Goal: Task Accomplishment & Management: Manage account settings

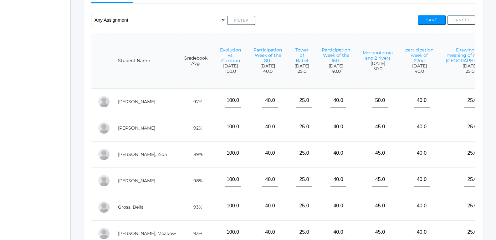
scroll to position [57, 202]
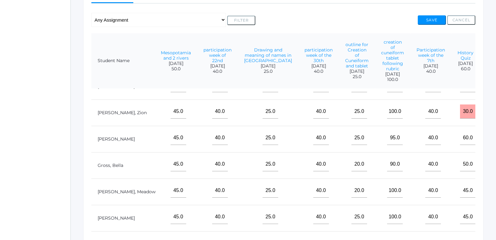
click at [492, 183] on input"] "text" at bounding box center [500, 190] width 16 height 14
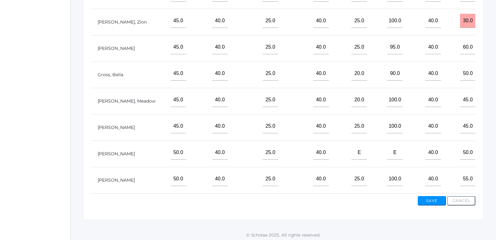
scroll to position [219, 0]
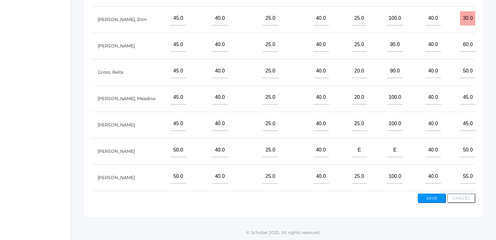
type input"] "92"
click at [492, 144] on input"] "text" at bounding box center [500, 150] width 16 height 14
type input"] "100"
click at [492, 47] on input"] "text" at bounding box center [500, 45] width 16 height 14
type input"] "95"
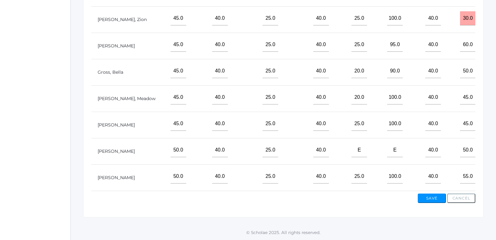
click at [492, 64] on input"] "text" at bounding box center [500, 71] width 16 height 14
type input"] "90"
click at [429, 194] on button "Save" at bounding box center [432, 197] width 28 height 9
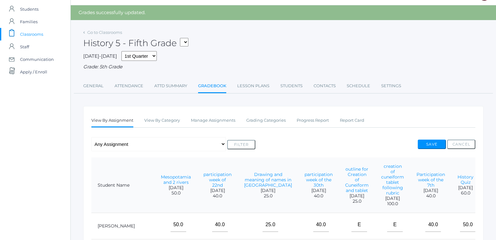
scroll to position [15, 0]
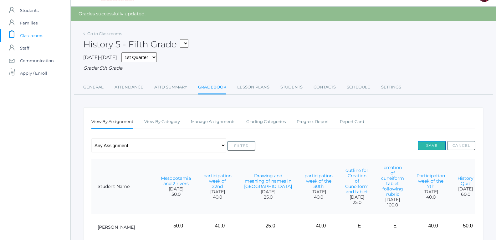
click at [428, 144] on button "Save" at bounding box center [432, 145] width 28 height 9
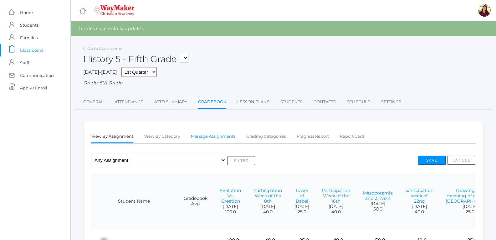
click at [201, 137] on link "Manage Assignments" at bounding box center [213, 136] width 44 height 13
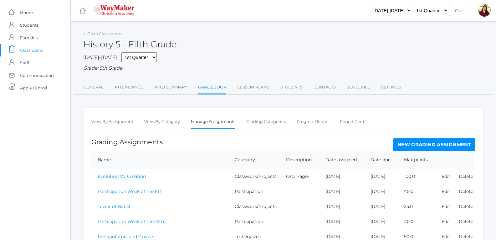
click at [423, 147] on link "New Grading Assignment" at bounding box center [434, 144] width 82 height 13
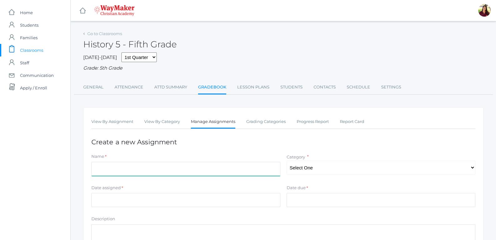
click at [267, 173] on input "Name" at bounding box center [185, 169] width 189 height 14
click at [101, 170] on input "Ciuiform tablet" at bounding box center [185, 169] width 189 height 14
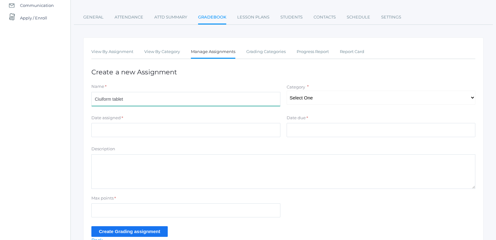
scroll to position [105, 0]
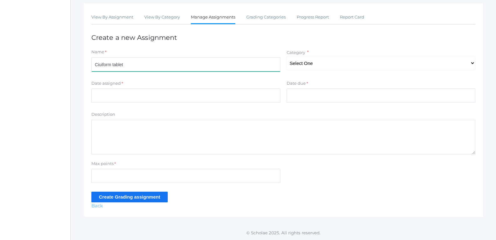
type input "Ciuiform tablet"
click at [101, 206] on link "Back" at bounding box center [97, 205] width 12 height 6
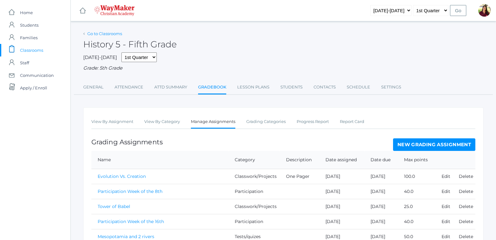
click at [104, 33] on link "Go to Classrooms" at bounding box center [104, 33] width 35 height 5
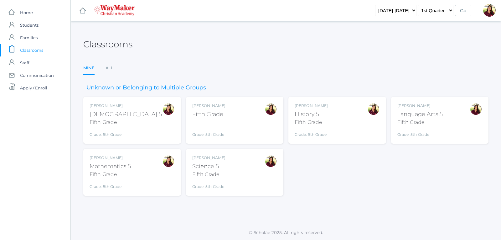
click at [404, 116] on div "Language Arts 5" at bounding box center [420, 114] width 46 height 8
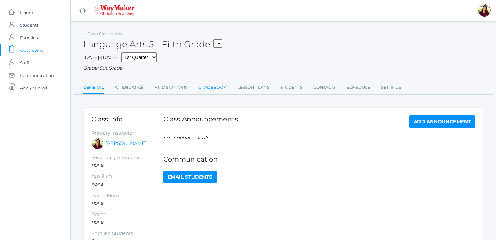
click at [202, 89] on link "Gradebook" at bounding box center [213, 87] width 28 height 13
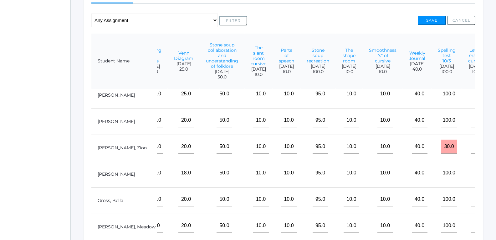
scroll to position [0, 775]
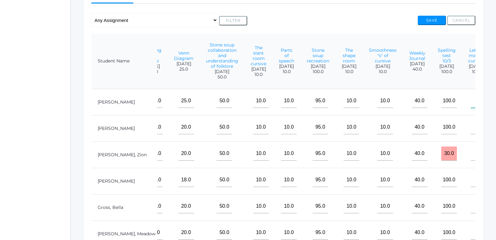
click at [471, 103] on input"] "text" at bounding box center [479, 101] width 16 height 14
type input"] "100"
click at [471, 160] on input"] "text" at bounding box center [479, 153] width 16 height 14
type input"] "100"
click at [471, 181] on input"] "text" at bounding box center [479, 180] width 16 height 14
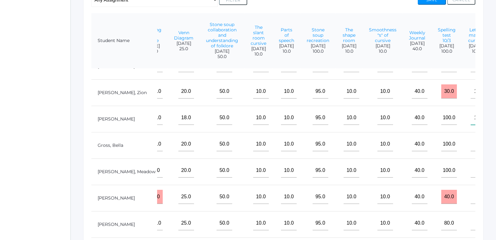
scroll to position [157, 0]
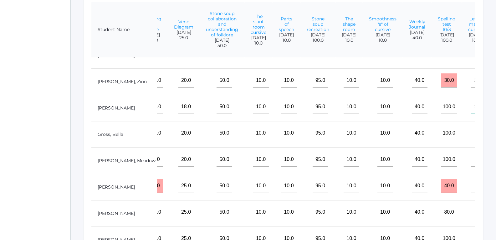
type input"] "100"
click at [471, 181] on input"] "text" at bounding box center [479, 185] width 16 height 14
type input"] "100"
click at [471, 207] on input"] "text" at bounding box center [479, 212] width 16 height 14
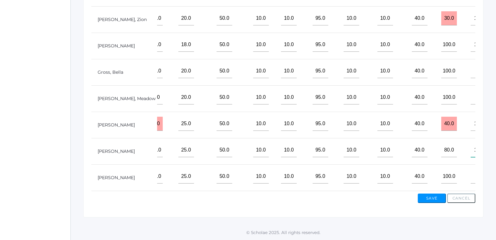
scroll to position [219, 0]
type input"] "100"
click at [471, 169] on input"] "text" at bounding box center [479, 176] width 16 height 14
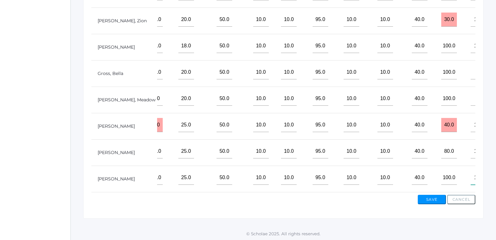
scroll to position [219, 0]
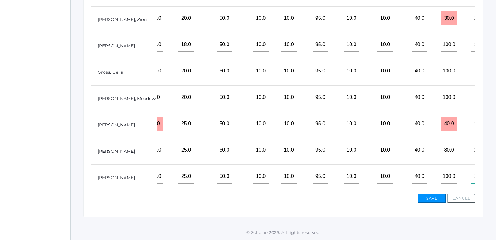
type input"] "100"
drag, startPoint x: 418, startPoint y: 185, endPoint x: 347, endPoint y: 180, distance: 71.8
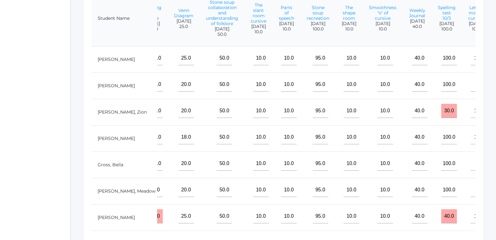
scroll to position [157, 0]
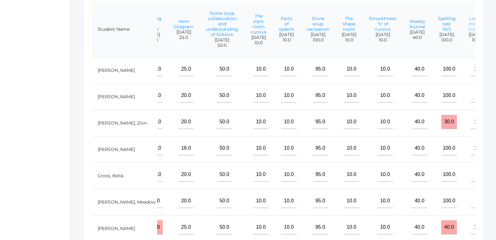
click at [468, 23] on link "Letter match cursive" at bounding box center [476, 24] width 16 height 16
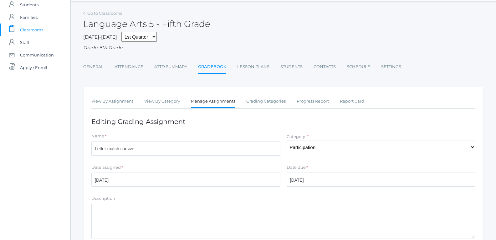
scroll to position [31, 0]
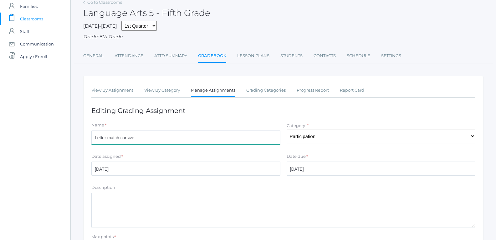
drag, startPoint x: 138, startPoint y: 139, endPoint x: 70, endPoint y: 140, distance: 68.6
click at [70, 140] on div "icons/ui/navigation/home Created with Sketch. Home icons/user/plain Created wit…" at bounding box center [248, 141] width 496 height 344
type input "T"
type input "Spelling test week5"
click at [374, 140] on select "Select One Participation Test/quizes Classwork/Projects" at bounding box center [381, 136] width 189 height 14
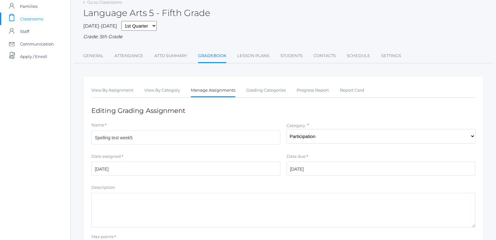
select select "1144"
click at [287, 130] on select "Select One Participation Test/quizes Classwork/Projects" at bounding box center [381, 136] width 189 height 14
click at [262, 174] on input "[DATE]" at bounding box center [185, 168] width 189 height 14
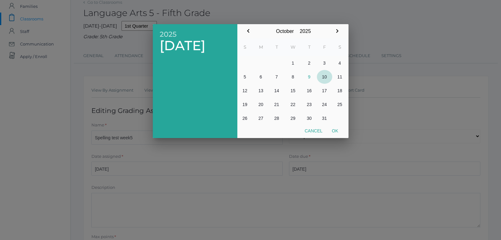
click at [327, 78] on button "10" at bounding box center [324, 77] width 15 height 14
click at [335, 127] on button "Ok" at bounding box center [335, 130] width 16 height 11
type input "[DATE]"
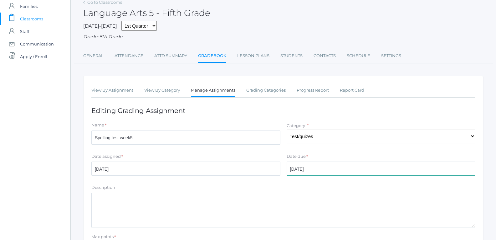
click at [318, 172] on input "2025-10-07" at bounding box center [381, 168] width 189 height 14
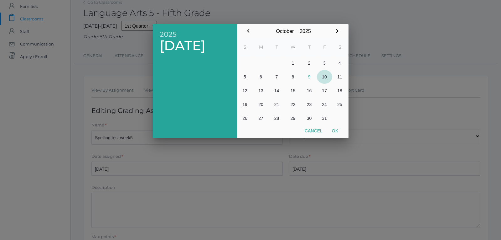
click at [324, 78] on button "10" at bounding box center [324, 77] width 15 height 14
click at [335, 132] on button "Ok" at bounding box center [335, 130] width 16 height 11
type input "2025-10-10"
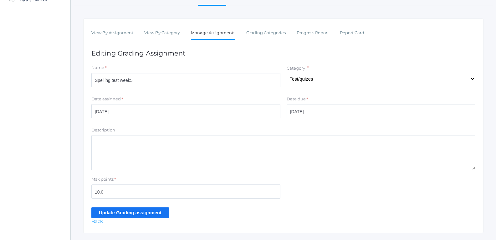
scroll to position [105, 0]
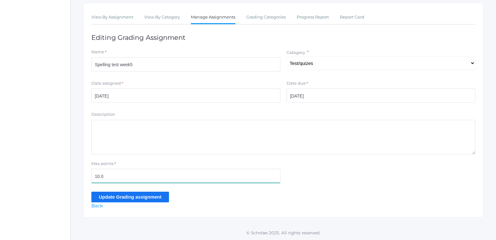
click at [209, 182] on input "10.0" at bounding box center [185, 175] width 189 height 14
drag, startPoint x: 209, startPoint y: 180, endPoint x: 204, endPoint y: 178, distance: 5.2
click at [208, 180] on input "10.0" at bounding box center [185, 175] width 189 height 14
type input "1"
type input "100"
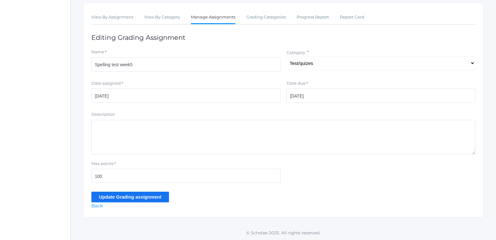
click at [159, 194] on input "Update Grading assignment" at bounding box center [130, 196] width 78 height 10
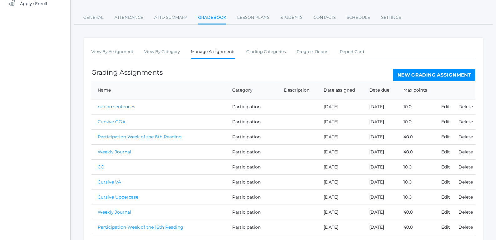
scroll to position [65, 0]
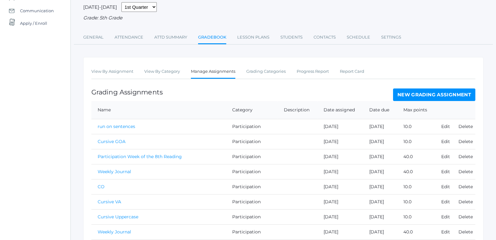
click at [410, 96] on link "New Grading Assignment" at bounding box center [434, 94] width 82 height 13
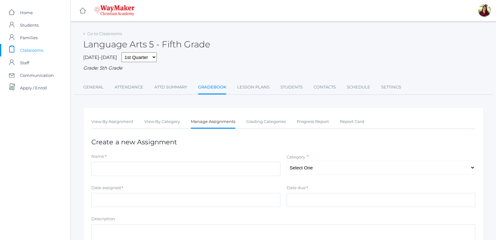
click at [251, 184] on form "Name * Category * Select One Participation Test/quizes Classwork/Projects Date …" at bounding box center [283, 229] width 384 height 153
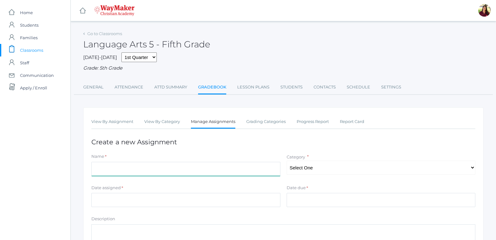
click at [250, 165] on input "Name" at bounding box center [185, 169] width 189 height 14
paste input "Letter match cursive"
type input "Letter match cursive"
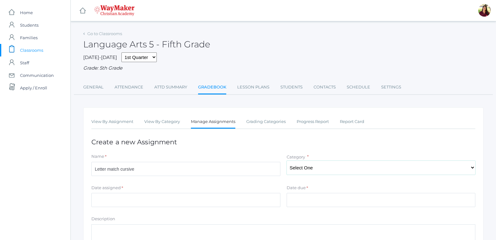
click at [312, 171] on select "Select One Participation Test/quizes Classwork/Projects" at bounding box center [381, 167] width 189 height 14
select select "1143"
click at [287, 161] on select "Select One Participation Test/quizes Classwork/Projects" at bounding box center [381, 167] width 189 height 14
click at [269, 199] on input "Date assigned" at bounding box center [185, 200] width 189 height 14
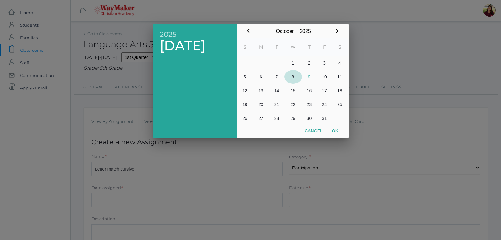
click at [292, 76] on button "8" at bounding box center [293, 77] width 18 height 14
click at [333, 131] on button "Ok" at bounding box center [335, 130] width 16 height 11
type input "[DATE]"
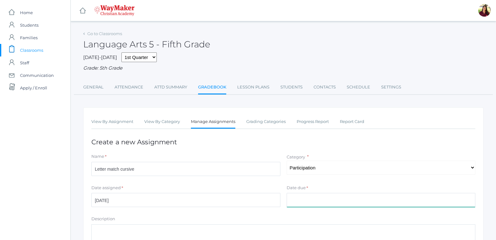
click at [313, 202] on input "Date due" at bounding box center [381, 200] width 189 height 14
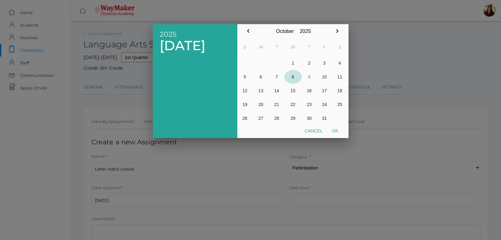
click at [293, 80] on button "8" at bounding box center [293, 77] width 18 height 14
click at [336, 127] on button "Ok" at bounding box center [335, 130] width 16 height 11
type input "[DATE]"
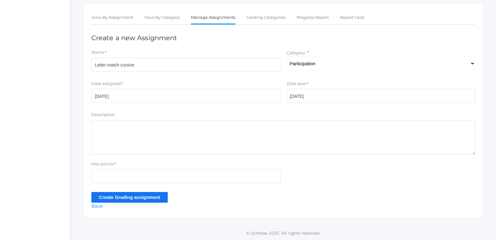
scroll to position [105, 0]
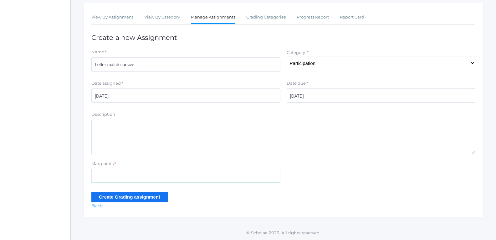
click at [147, 176] on input "Max points" at bounding box center [185, 175] width 189 height 14
type input "10"
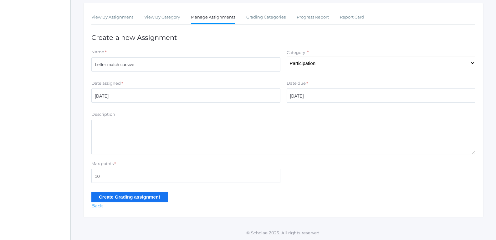
click at [117, 194] on input "Create Grading assignment" at bounding box center [129, 196] width 76 height 10
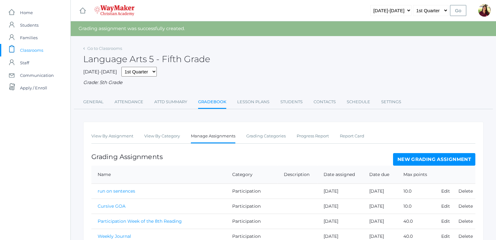
click at [396, 155] on link "New Grading Assignment" at bounding box center [434, 159] width 82 height 13
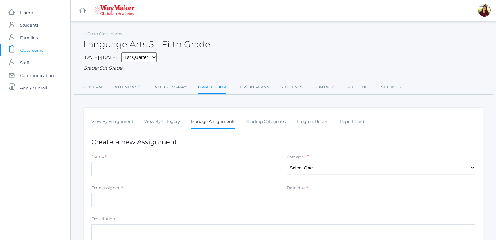
click at [171, 170] on input "Name" at bounding box center [185, 169] width 189 height 14
type input "Weekly Journal"
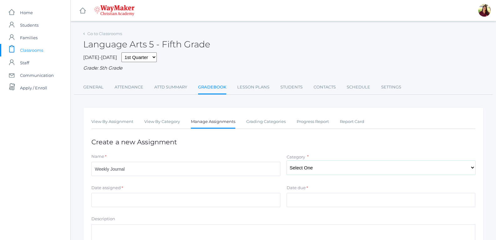
click at [324, 166] on select "Select One Participation Test/quizes Classwork/Projects" at bounding box center [381, 167] width 189 height 14
select select "1143"
click at [287, 161] on select "Select One Participation Test/quizes Classwork/Projects" at bounding box center [381, 167] width 189 height 14
click at [208, 206] on input "Date assigned" at bounding box center [185, 200] width 189 height 14
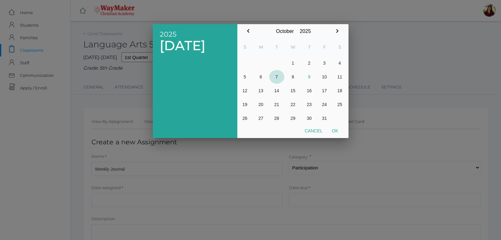
click at [277, 76] on button "7" at bounding box center [276, 77] width 15 height 14
click at [340, 132] on button "Ok" at bounding box center [335, 130] width 16 height 11
type input "[DATE]"
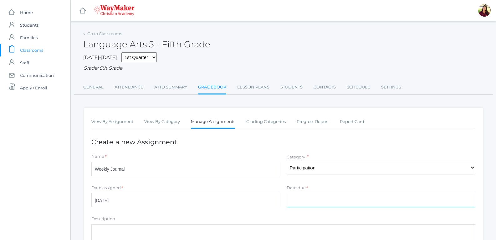
click at [317, 203] on input "Date due" at bounding box center [381, 200] width 189 height 14
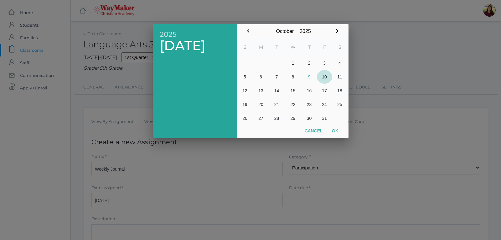
click at [324, 76] on button "10" at bounding box center [324, 77] width 15 height 14
click at [335, 129] on button "Ok" at bounding box center [335, 130] width 16 height 11
type input "[DATE]"
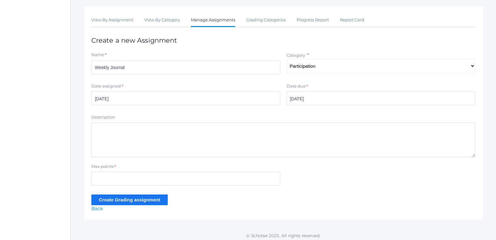
scroll to position [105, 0]
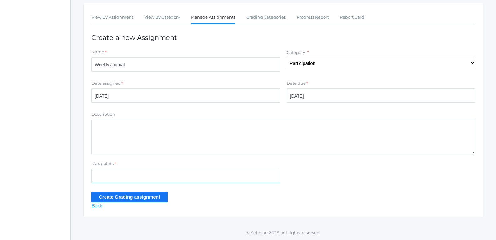
click at [272, 178] on input "Max points" at bounding box center [185, 175] width 189 height 14
type input "40"
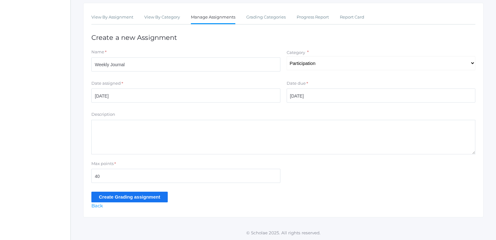
click at [157, 194] on input "Create Grading assignment" at bounding box center [129, 196] width 76 height 10
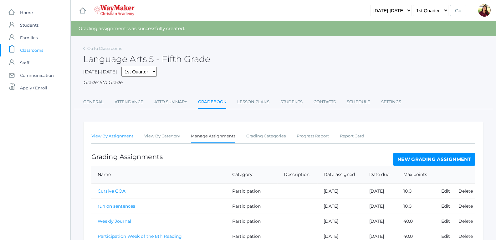
click at [126, 136] on link "View By Assignment" at bounding box center [112, 136] width 42 height 13
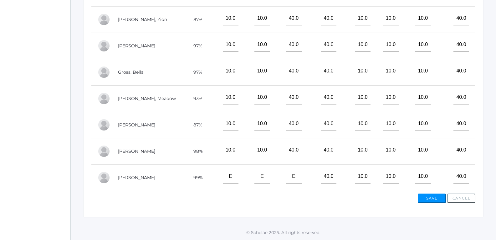
scroll to position [52, 0]
drag, startPoint x: 196, startPoint y: 185, endPoint x: 395, endPoint y: 152, distance: 202.2
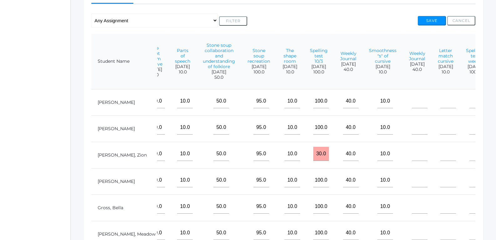
scroll to position [125, 0]
click at [412, 108] on input"] "text" at bounding box center [420, 101] width 16 height 14
type input"] "40"
click at [412, 134] on input"] "text" at bounding box center [420, 127] width 16 height 14
type input"] "40"
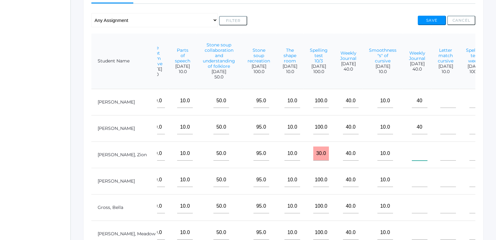
click at [412, 160] on input"] "text" at bounding box center [420, 153] width 16 height 14
type input"] "40"
click at [412, 187] on input"] "text" at bounding box center [420, 180] width 16 height 14
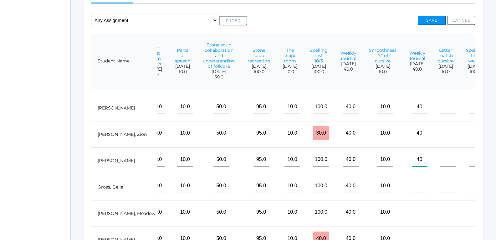
scroll to position [31, 834]
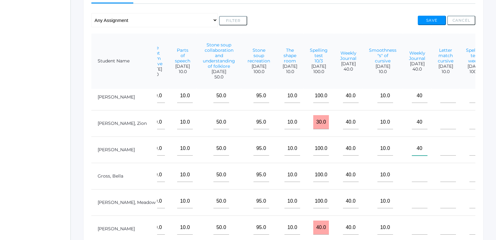
type input"] "40"
click at [412, 182] on input"] "text" at bounding box center [420, 175] width 16 height 14
type input"] "40"
click at [412, 206] on input"] "text" at bounding box center [420, 201] width 16 height 14
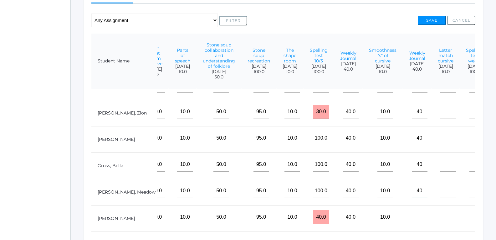
type input"] "40"
click at [412, 215] on input"] "text" at bounding box center [420, 217] width 16 height 14
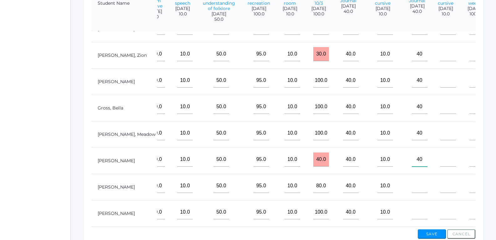
scroll to position [188, 0]
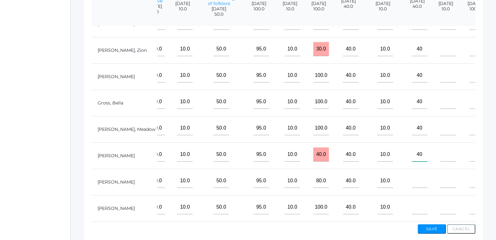
type input"] "40"
click at [412, 173] on input"] "text" at bounding box center [420, 180] width 16 height 14
type input"] "40"
click at [412, 202] on input"] "text" at bounding box center [420, 207] width 16 height 14
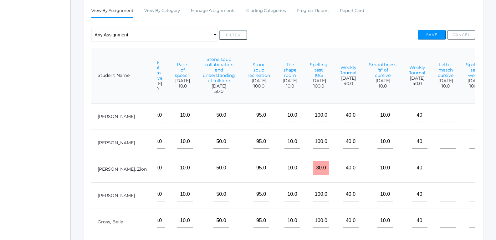
scroll to position [125, 0]
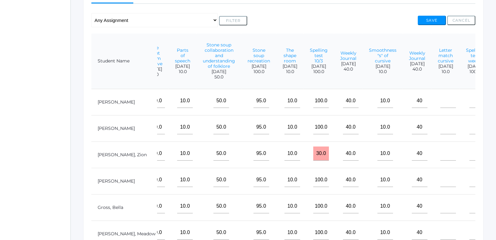
type input"] "40"
click at [441, 105] on input"] "text" at bounding box center [449, 101] width 16 height 14
type input"] "10"
click at [441, 129] on input"] "text" at bounding box center [449, 127] width 16 height 14
type input"] "10"
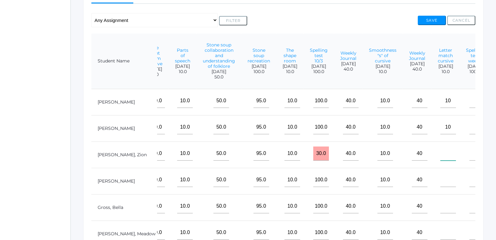
click at [441, 160] on input"] "text" at bounding box center [449, 153] width 16 height 14
type input"] "10"
click at [441, 133] on input"] "10" at bounding box center [449, 127] width 16 height 14
type input"] "0"
click at [441, 134] on input"] "0" at bounding box center [449, 127] width 16 height 14
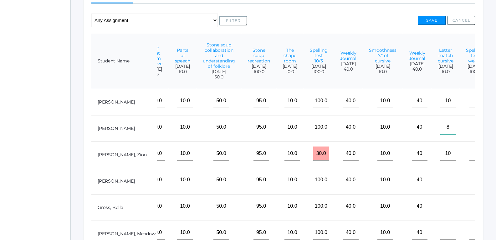
type input"] "8"
click at [441, 185] on input"] "text" at bounding box center [449, 180] width 16 height 14
type input"] "8"
click at [441, 208] on input"] "text" at bounding box center [449, 206] width 16 height 14
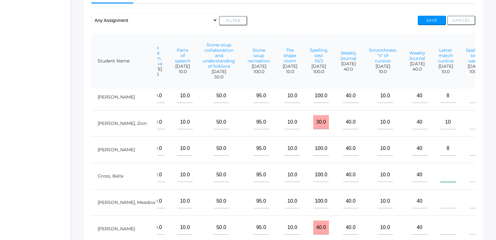
scroll to position [52, 834]
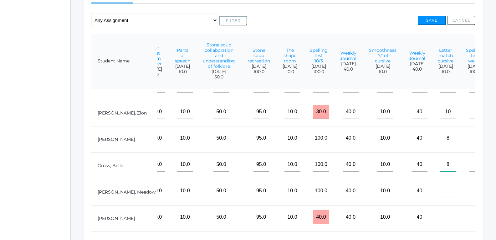
type input"] "8"
click at [441, 189] on input"] "text" at bounding box center [449, 190] width 16 height 14
type input"] "10"
click at [441, 215] on input"] "text" at bounding box center [449, 217] width 16 height 14
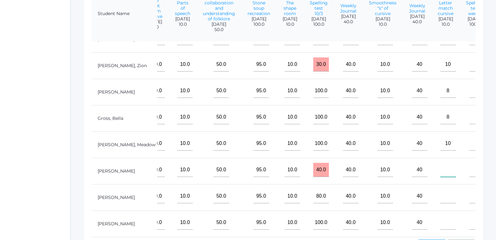
scroll to position [188, 0]
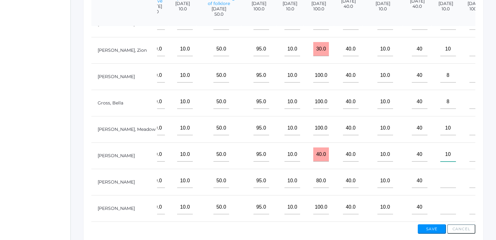
type input"] "10"
click at [441, 179] on input"] "text" at bounding box center [449, 180] width 16 height 14
type input"] "10"
click at [441, 200] on input"] "text" at bounding box center [449, 207] width 16 height 14
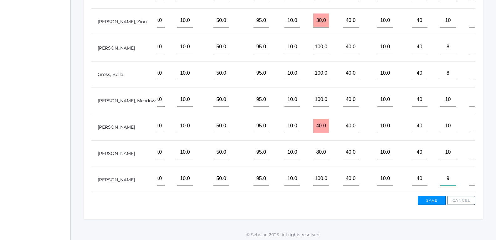
scroll to position [219, 0]
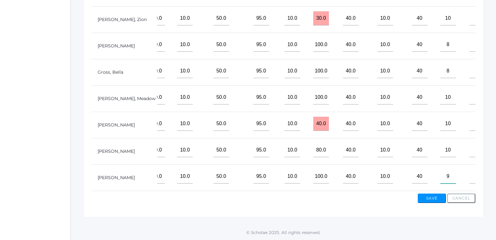
type input"] "9"
click at [470, 173] on input"] "text" at bounding box center [478, 176] width 16 height 14
type input"] "100"
click at [470, 143] on input"] "text" at bounding box center [478, 150] width 16 height 14
type input"] "100"
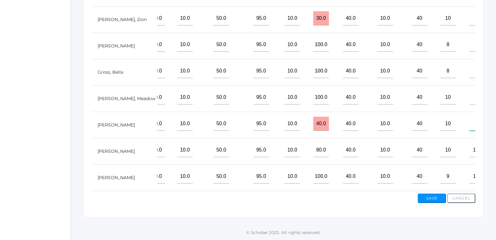
click at [470, 122] on input"] "text" at bounding box center [478, 123] width 16 height 14
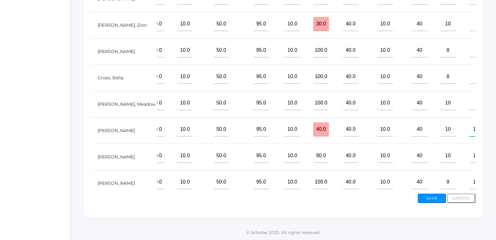
scroll to position [20, 834]
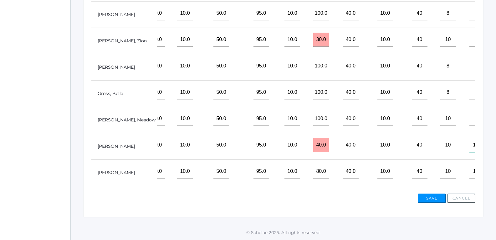
type input"] "100"
click at [470, 70] on input"] "text" at bounding box center [478, 66] width 16 height 14
type input"] "100"
click at [470, 47] on input"] "text" at bounding box center [478, 40] width 16 height 14
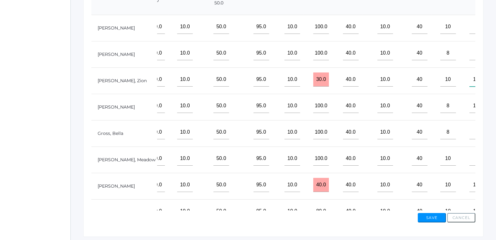
scroll to position [188, 0]
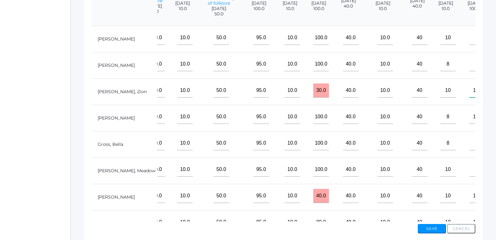
type input"] "100"
click at [470, 43] on input"] "text" at bounding box center [478, 38] width 16 height 14
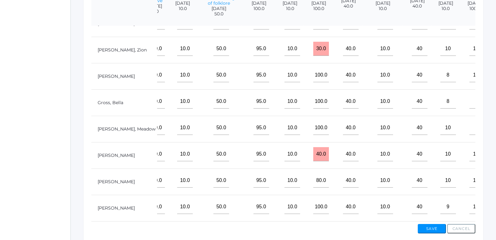
scroll to position [52, 834]
type input"] "100"
click at [436, 225] on button "Save" at bounding box center [432, 228] width 28 height 9
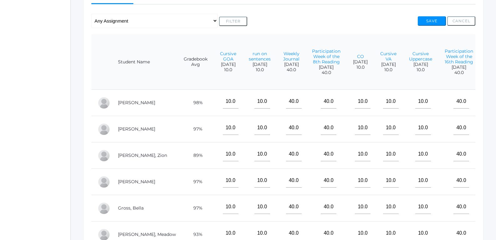
scroll to position [188, 0]
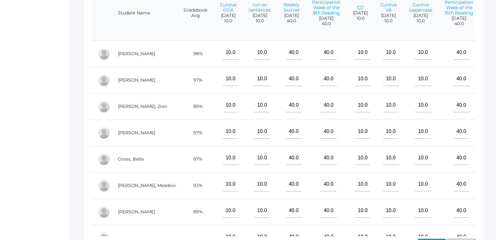
drag, startPoint x: 50, startPoint y: 130, endPoint x: 49, endPoint y: 135, distance: 4.8
click at [49, 135] on div "icons/ui/navigation/home Created with Sketch. Home icons/user/plain Created wit…" at bounding box center [35, 48] width 70 height 472
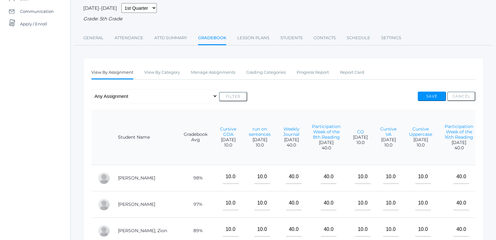
scroll to position [63, 0]
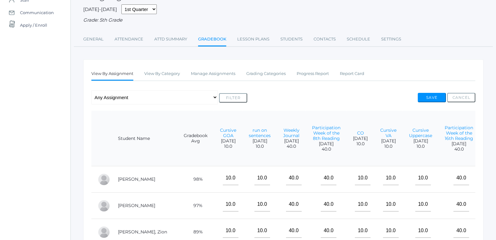
click at [216, 41] on link "Gradebook" at bounding box center [212, 39] width 28 height 13
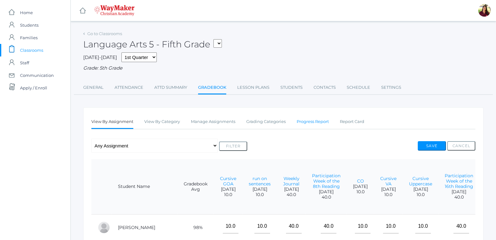
click at [317, 123] on link "Progress Report" at bounding box center [313, 121] width 32 height 13
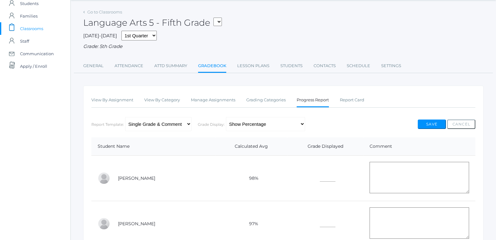
scroll to position [20, 0]
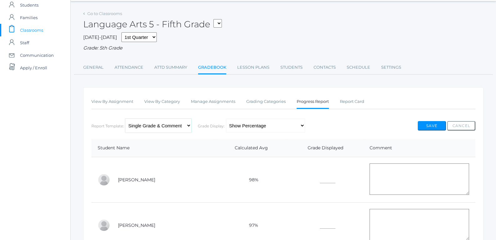
click at [190, 127] on select "Single Grade & Comment Multi-Grade & Comment(s)" at bounding box center [158, 125] width 66 height 14
click at [181, 151] on th "Student Name" at bounding box center [153, 148] width 124 height 18
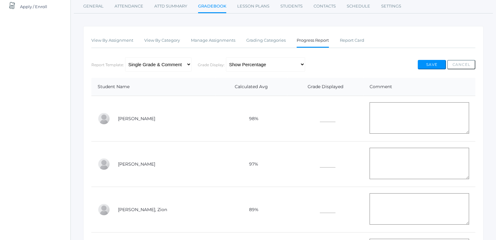
scroll to position [83, 0]
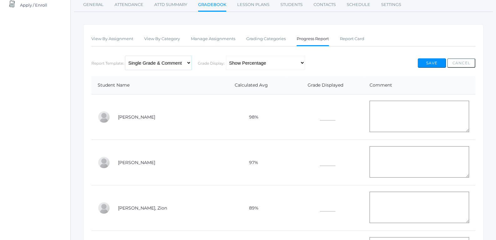
click at [186, 67] on select "Single Grade & Comment Multi-Grade & Comment(s)" at bounding box center [158, 63] width 66 height 14
select select "2"
click at [125, 56] on select "Single Grade & Comment Multi-Grade & Comment(s)" at bounding box center [158, 63] width 66 height 14
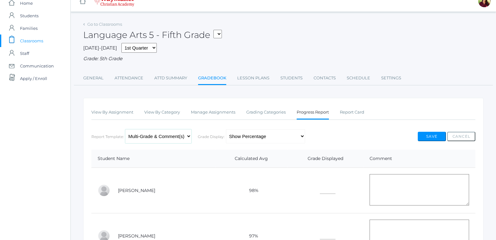
scroll to position [0, 0]
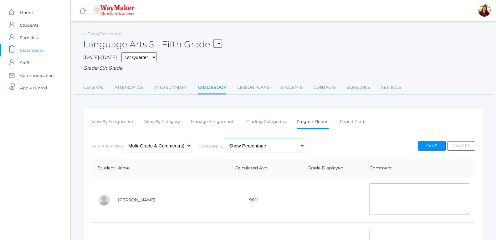
click at [289, 149] on select "Show Percentage Show Grade Letter Show Grade Letter & Percentage" at bounding box center [265, 145] width 79 height 14
select select "3"
click at [226, 139] on select "Show Percentage Show Grade Letter Show Grade Letter & Percentage" at bounding box center [265, 145] width 79 height 14
click at [369, 152] on div "Report Template: Single Grade & Comment Multi-Grade & Comment(s) Grade Display:…" at bounding box center [283, 145] width 384 height 14
click at [429, 146] on button "Save" at bounding box center [432, 145] width 28 height 9
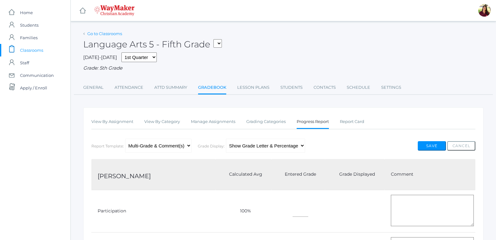
click at [96, 34] on link "Go to Classrooms" at bounding box center [104, 33] width 35 height 5
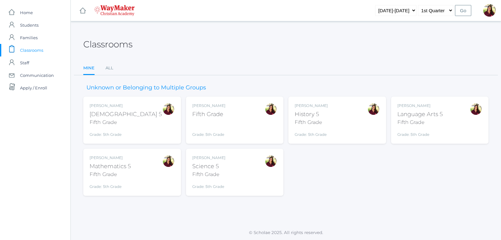
click at [204, 113] on div "Fifth Grade" at bounding box center [208, 114] width 33 height 8
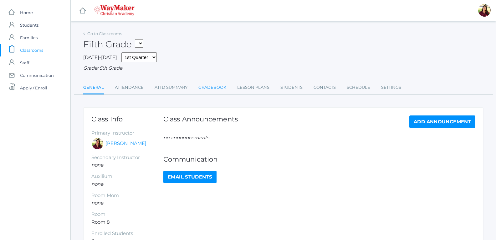
click at [201, 87] on link "Gradebook" at bounding box center [213, 87] width 28 height 13
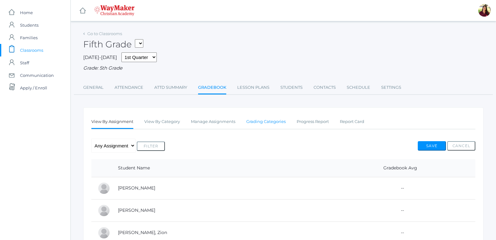
click at [263, 124] on link "Grading Categories" at bounding box center [265, 121] width 39 height 13
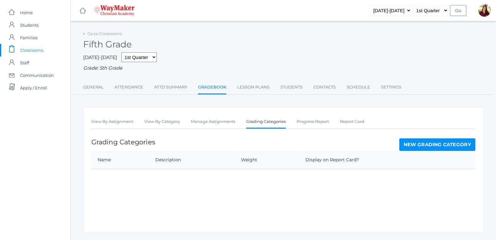
click at [404, 147] on link "New Grading Category" at bounding box center [438, 144] width 76 height 13
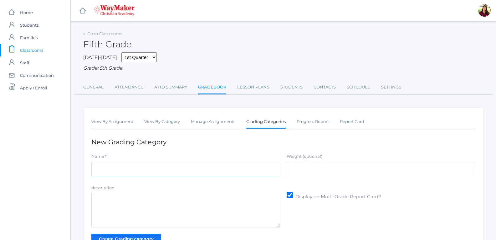
click at [247, 168] on input "Name" at bounding box center [185, 169] width 189 height 14
type input "Test/quizes"
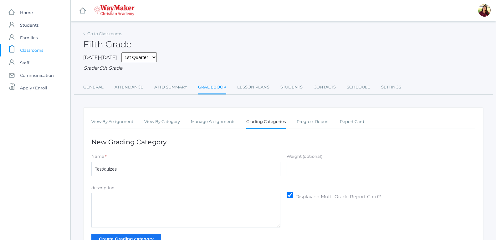
click at [295, 170] on input "Weight (optional)" at bounding box center [381, 169] width 189 height 14
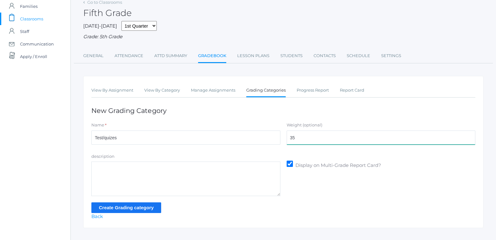
click at [317, 141] on input "35" at bounding box center [381, 137] width 189 height 14
type input "35%"
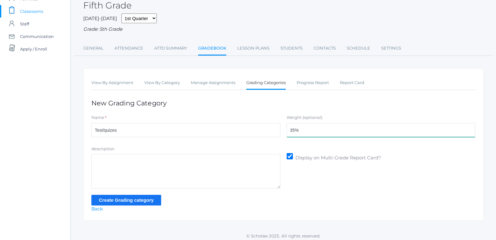
scroll to position [43, 0]
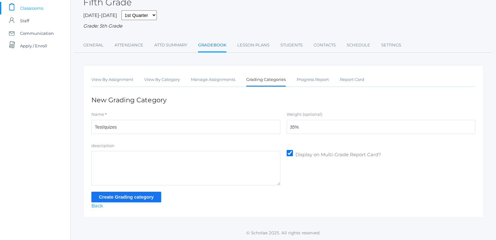
click at [133, 196] on input "Create Grading category" at bounding box center [126, 196] width 70 height 10
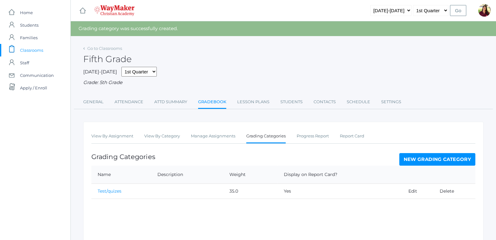
click at [415, 162] on link "New Grading Category" at bounding box center [438, 159] width 76 height 13
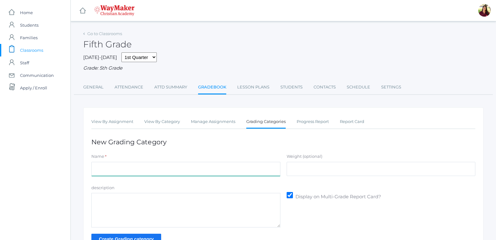
click at [200, 168] on input "Name" at bounding box center [185, 169] width 189 height 14
type input "Classwork/Projects"
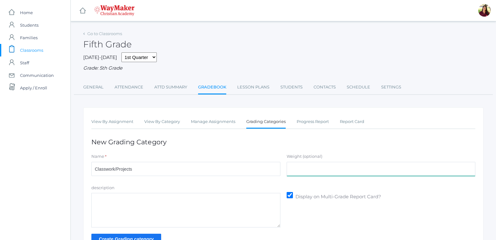
click at [320, 164] on input "Weight (optional)" at bounding box center [381, 169] width 189 height 14
type input "30%"
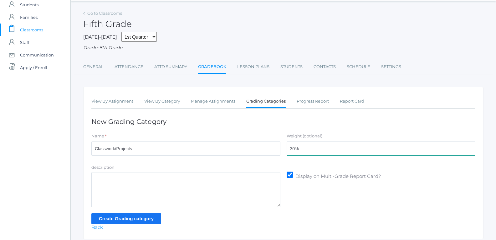
scroll to position [31, 0]
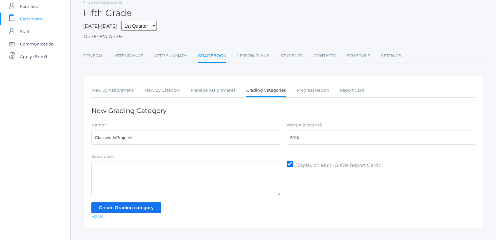
click at [143, 210] on input "Create Grading category" at bounding box center [126, 207] width 70 height 10
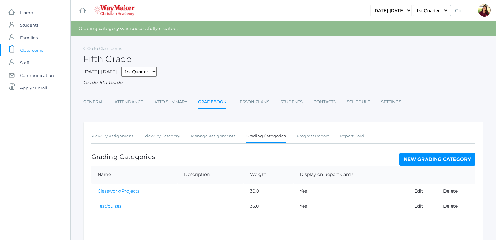
click at [445, 164] on link "New Grading Category" at bounding box center [438, 159] width 76 height 13
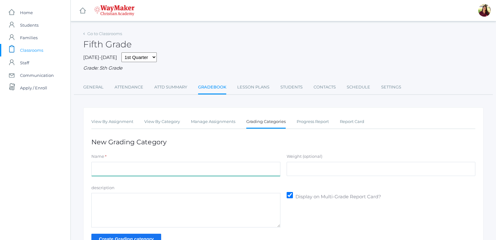
click at [277, 170] on input "Name" at bounding box center [185, 169] width 189 height 14
type input "Participation"
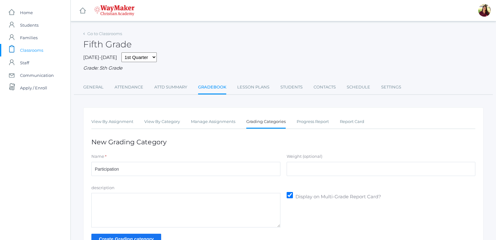
click at [308, 179] on form "Name * Participation Weight (optional) description Display on Multi-Grade Repor…" at bounding box center [283, 198] width 384 height 90
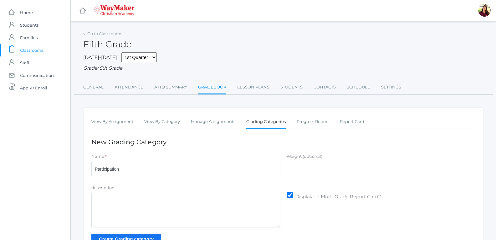
click at [310, 167] on input "Weight (optional)" at bounding box center [381, 169] width 189 height 14
type input "30%"
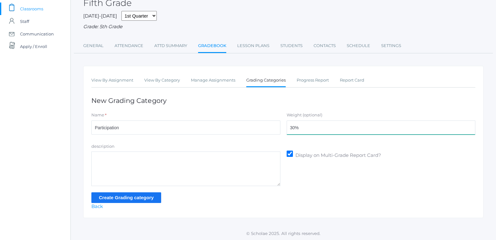
scroll to position [43, 0]
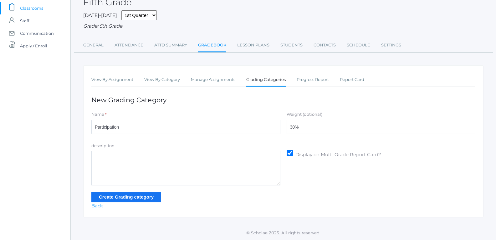
click at [153, 198] on input "Create Grading category" at bounding box center [126, 196] width 70 height 10
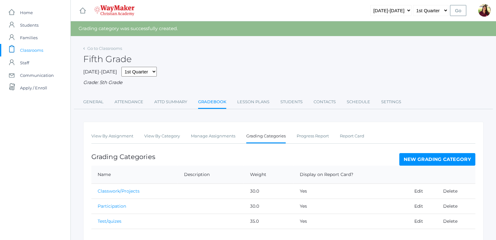
drag, startPoint x: 231, startPoint y: 202, endPoint x: 200, endPoint y: 165, distance: 48.5
click at [200, 165] on div "Grading Categories New Grading Category" at bounding box center [283, 159] width 384 height 13
click at [307, 136] on link "Progress Report" at bounding box center [313, 136] width 32 height 13
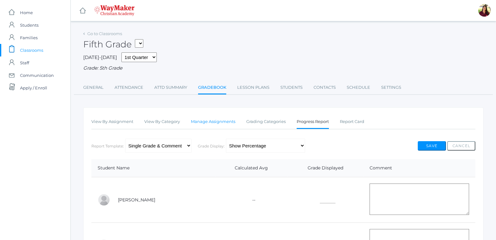
click at [204, 123] on link "Manage Assignments" at bounding box center [213, 121] width 44 height 13
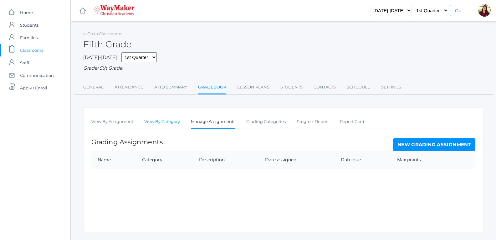
click at [167, 125] on link "View By Category" at bounding box center [162, 121] width 36 height 13
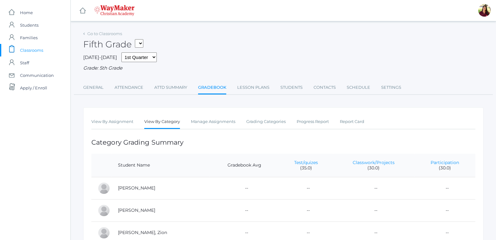
click at [134, 122] on ul "View By Assignment View By Category Manage Assignments Grading Categories Progr…" at bounding box center [283, 121] width 384 height 13
click at [133, 123] on link "View By Assignment" at bounding box center [112, 121] width 42 height 13
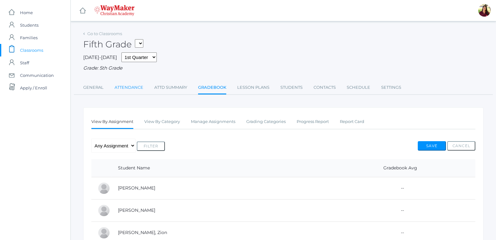
click at [129, 82] on link "Attendance" at bounding box center [129, 87] width 29 height 13
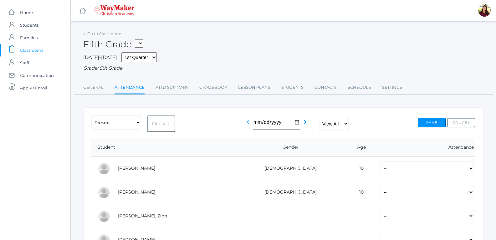
click at [162, 121] on button "Fill All" at bounding box center [161, 123] width 28 height 17
select select "P"
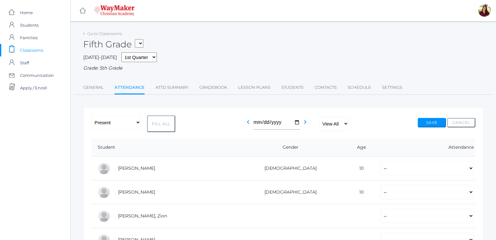
select select "P"
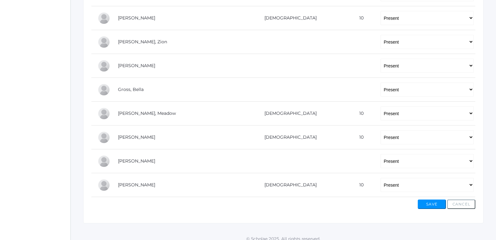
scroll to position [181, 0]
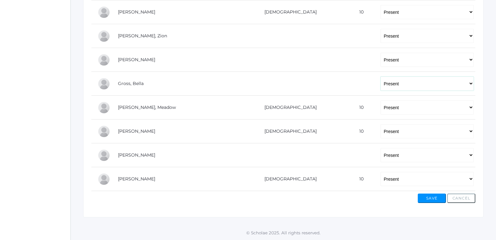
click at [468, 84] on select "-- Present Tardy Excused Tardy Unexcused Absent Excused Absent Unexcused" at bounding box center [427, 83] width 93 height 14
select select "TE"
click at [381, 76] on select "-- Present Tardy Excused Tardy Unexcused Absent Excused Absent Unexcused" at bounding box center [427, 83] width 93 height 14
click at [426, 193] on button "Save" at bounding box center [432, 197] width 28 height 9
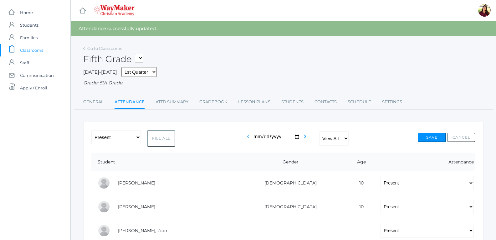
click at [246, 137] on icon "chevron_left" at bounding box center [249, 136] width 8 height 8
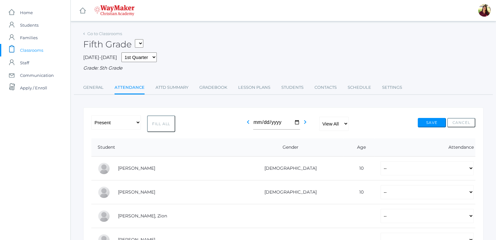
click at [169, 125] on button "Fill All" at bounding box center [161, 123] width 28 height 17
select select "P"
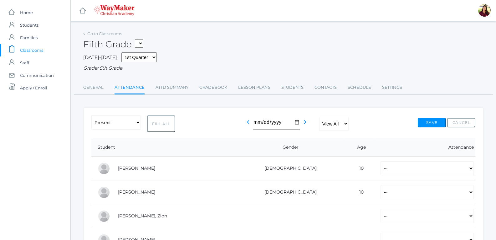
select select "P"
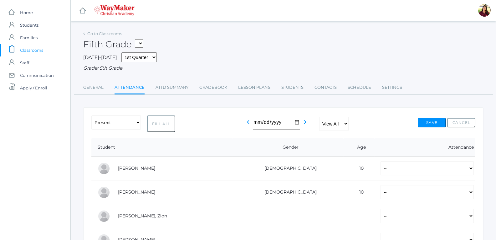
select select "P"
click at [425, 125] on button "Save" at bounding box center [432, 122] width 28 height 9
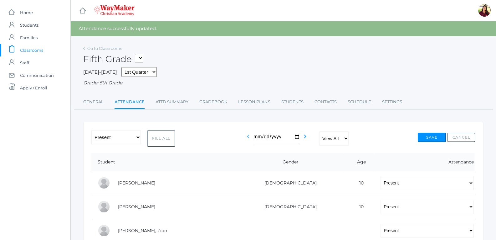
click at [250, 136] on icon "chevron_left" at bounding box center [249, 136] width 8 height 8
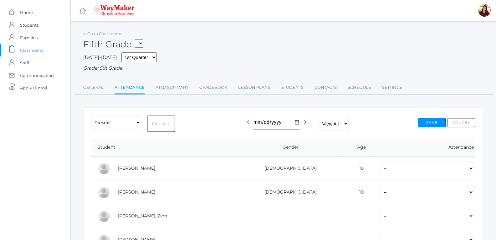
click at [169, 127] on button "Fill All" at bounding box center [161, 123] width 28 height 17
select select "P"
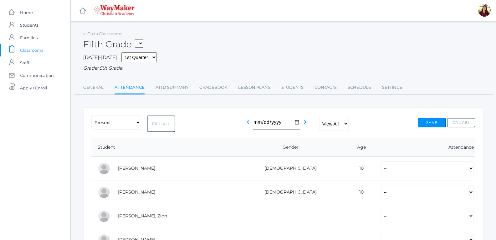
select select "P"
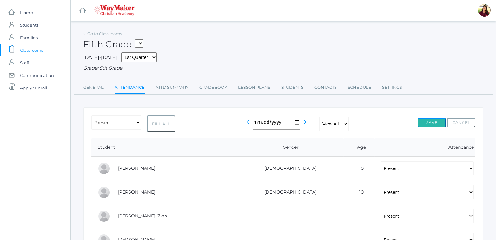
click at [431, 120] on button "Save" at bounding box center [432, 122] width 28 height 9
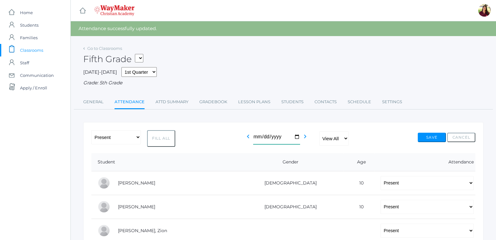
click at [294, 138] on input "[DATE]" at bounding box center [276, 137] width 47 height 14
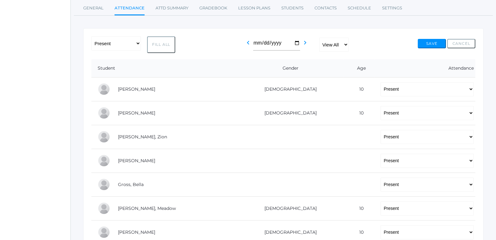
scroll to position [94, 0]
click at [467, 91] on select "-- Present Tardy Excused Tardy Unexcused Absent Excused Absent Unexcused" at bounding box center [427, 89] width 93 height 14
select select "AE"
click at [381, 82] on select "-- Present Tardy Excused Tardy Unexcused Absent Excused Absent Unexcused" at bounding box center [427, 89] width 93 height 14
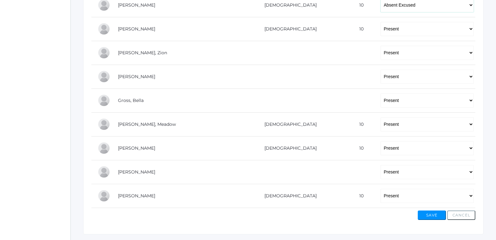
scroll to position [188, 0]
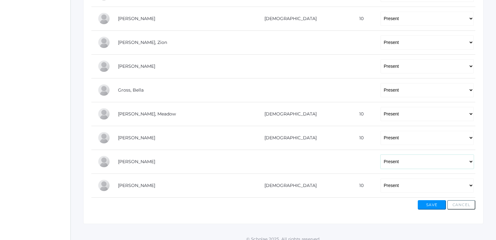
click at [472, 162] on select "-- Present Tardy Excused Tardy Unexcused Absent Excused Absent Unexcused" at bounding box center [427, 161] width 93 height 14
select select "AE"
click at [381, 155] on select "-- Present Tardy Excused Tardy Unexcused Absent Excused Absent Unexcused" at bounding box center [427, 161] width 93 height 14
click at [428, 205] on button "Save" at bounding box center [432, 204] width 28 height 9
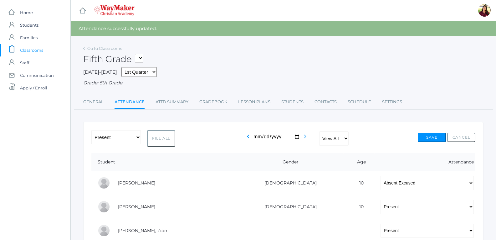
click at [303, 138] on icon "chevron_right" at bounding box center [306, 136] width 8 height 8
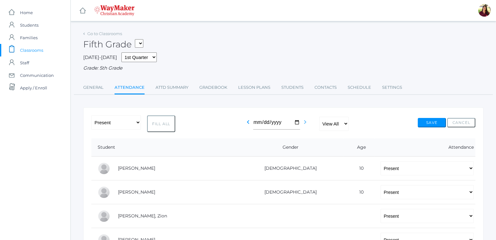
click at [306, 125] on icon "chevron_right" at bounding box center [306, 122] width 8 height 8
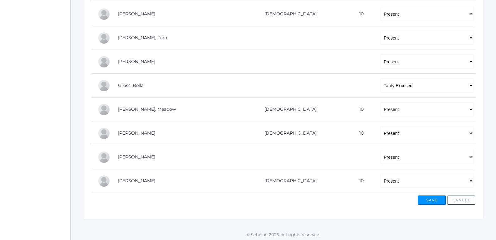
scroll to position [181, 0]
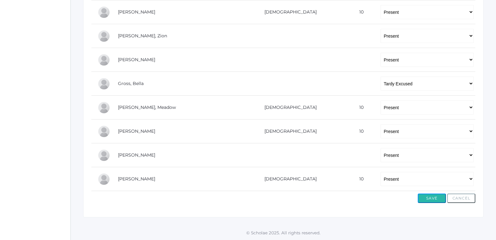
click at [430, 197] on button "Save" at bounding box center [432, 197] width 28 height 9
